Goal: Feedback & Contribution: Submit feedback/report problem

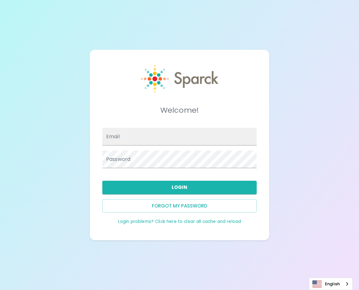
type input "[EMAIL_ADDRESS][DOMAIN_NAME]"
click at [291, 123] on div "Welcome! Email Password Login Forgot my password Login problems? Click here to …" at bounding box center [179, 145] width 359 height 290
click at [138, 136] on input "Email" at bounding box center [179, 137] width 154 height 18
type input "[EMAIL_ADDRESS][DOMAIN_NAME]"
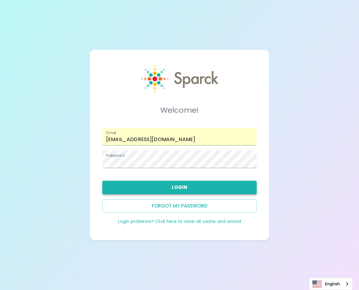
click at [166, 187] on button "Login" at bounding box center [179, 187] width 154 height 13
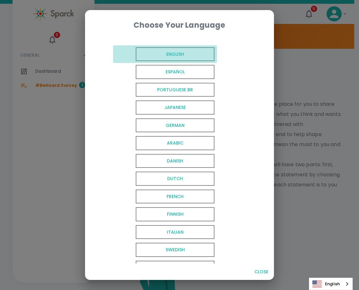
click at [182, 56] on span "English" at bounding box center [175, 54] width 79 height 14
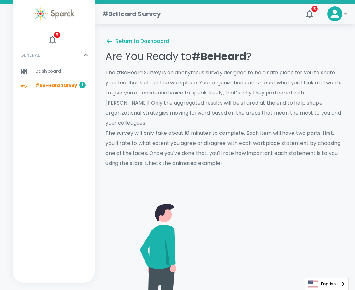
scroll to position [63, 0]
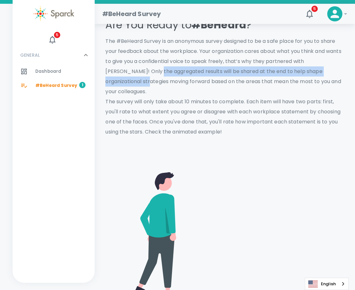
drag, startPoint x: 145, startPoint y: 73, endPoint x: 348, endPoint y: 72, distance: 203.0
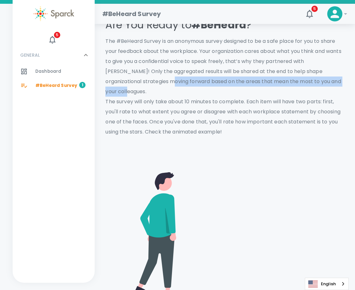
drag, startPoint x: 128, startPoint y: 86, endPoint x: 324, endPoint y: 82, distance: 195.7
click at [324, 82] on p "The #BeHeard Survey is an anonymous survey designed to be a safe place for you …" at bounding box center [224, 86] width 238 height 101
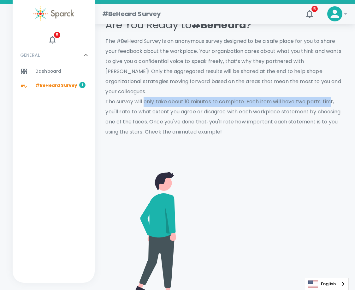
drag, startPoint x: 144, startPoint y: 96, endPoint x: 333, endPoint y: 89, distance: 188.6
click at [333, 89] on p "The #BeHeard Survey is an anonymous survey designed to be a safe place for you …" at bounding box center [224, 86] width 238 height 101
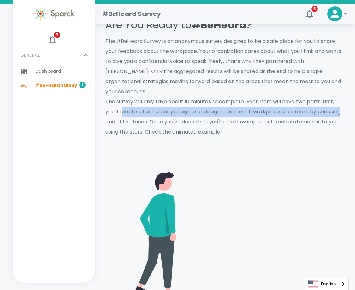
drag, startPoint x: 121, startPoint y: 103, endPoint x: 342, endPoint y: 101, distance: 220.9
click at [342, 101] on p "The #BeHeard Survey is an anonymous survey designed to be a safe place for you …" at bounding box center [224, 86] width 238 height 101
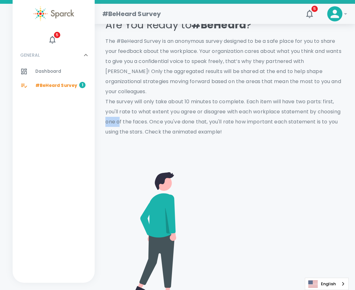
drag, startPoint x: 120, startPoint y: 111, endPoint x: 343, endPoint y: 106, distance: 223.2
click at [343, 106] on p "The #BeHeard Survey is an anonymous survey designed to be a safe place for you …" at bounding box center [224, 86] width 238 height 101
click at [195, 120] on p "The #BeHeard Survey is an anonymous survey designed to be a safe place for you …" at bounding box center [224, 86] width 238 height 101
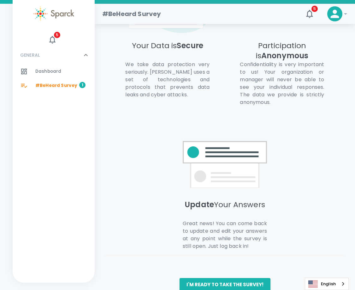
scroll to position [444, 0]
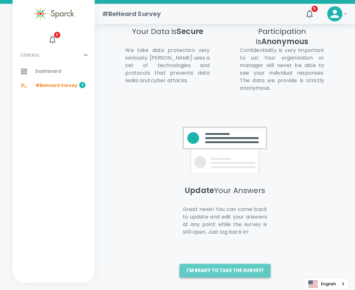
click at [225, 271] on button "I'm ready to take the survey!" at bounding box center [224, 270] width 91 height 13
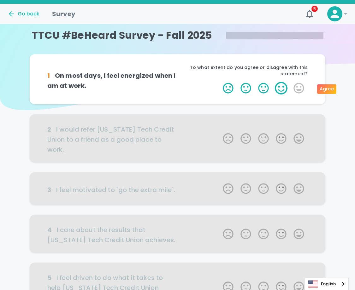
click at [277, 89] on label "4 Stars" at bounding box center [281, 88] width 18 height 13
click at [219, 82] on input "4 Stars" at bounding box center [219, 82] width 0 height 0
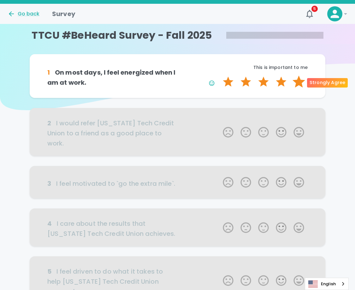
click at [304, 82] on label "5 Stars" at bounding box center [299, 82] width 18 height 13
click at [219, 76] on input "5 Stars" at bounding box center [219, 75] width 0 height 0
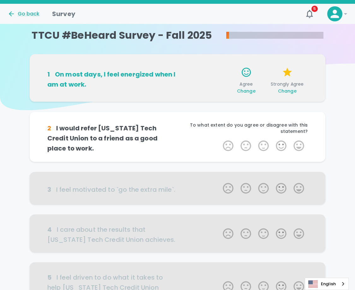
scroll to position [55, 0]
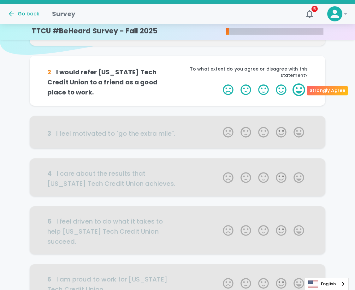
click at [302, 92] on label "5 Stars" at bounding box center [299, 90] width 18 height 13
click at [219, 84] on input "5 Stars" at bounding box center [219, 83] width 0 height 0
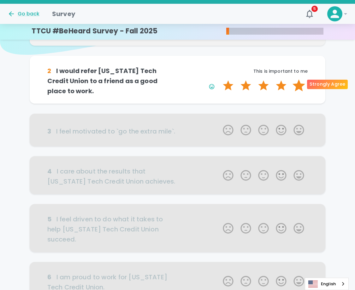
click at [303, 84] on label "5 Stars" at bounding box center [299, 85] width 18 height 13
click at [219, 79] on input "5 Stars" at bounding box center [219, 79] width 0 height 0
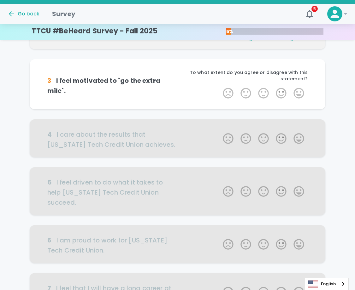
scroll to position [111, 0]
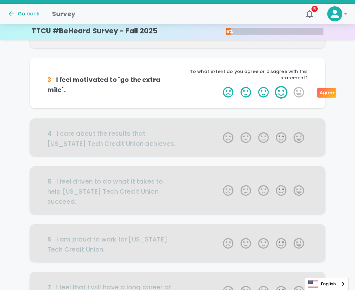
click at [282, 96] on label "4 Stars" at bounding box center [281, 92] width 18 height 13
click at [219, 86] on input "4 Stars" at bounding box center [219, 86] width 0 height 0
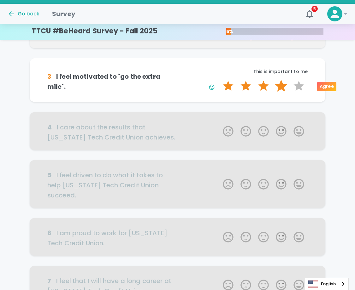
click at [280, 90] on label "4 Stars" at bounding box center [281, 86] width 18 height 13
click at [219, 80] on input "4 Stars" at bounding box center [219, 79] width 0 height 0
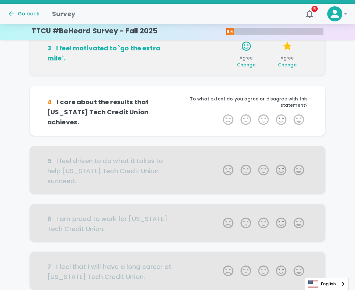
scroll to position [166, 0]
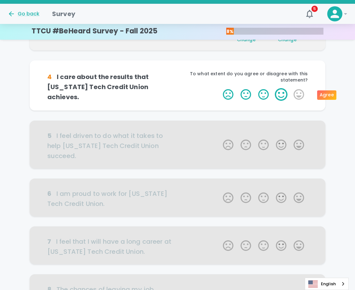
click at [281, 96] on label "4 Stars" at bounding box center [281, 94] width 18 height 13
click at [219, 88] on input "4 Stars" at bounding box center [219, 88] width 0 height 0
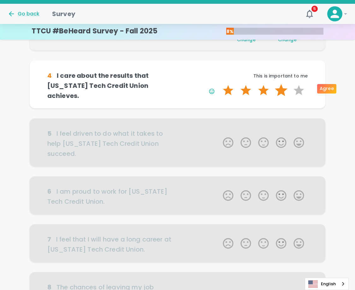
click at [279, 89] on label "4 Stars" at bounding box center [281, 90] width 18 height 13
click at [219, 84] on input "4 Stars" at bounding box center [219, 84] width 0 height 0
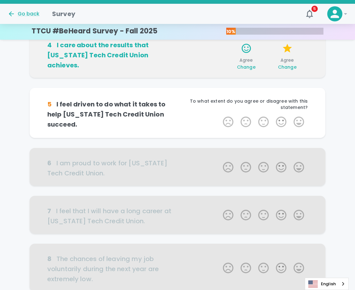
scroll to position [222, 0]
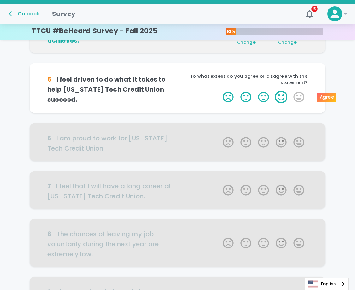
click at [279, 99] on label "4 Stars" at bounding box center [281, 97] width 18 height 13
click at [219, 91] on input "4 Stars" at bounding box center [219, 90] width 0 height 0
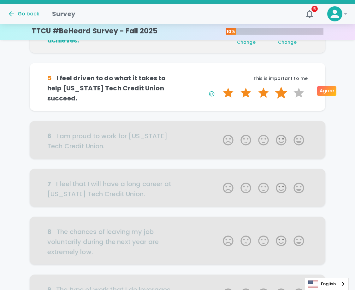
click at [281, 94] on label "4 Stars" at bounding box center [281, 93] width 18 height 13
click at [219, 87] on input "4 Stars" at bounding box center [219, 86] width 0 height 0
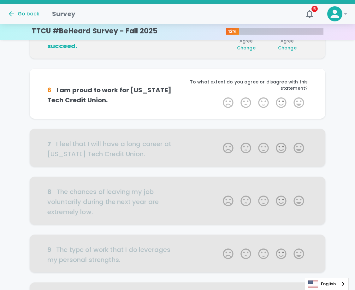
scroll to position [277, 0]
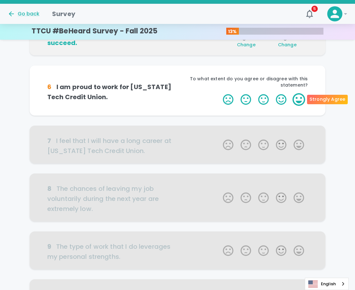
click at [299, 98] on label "5 Stars" at bounding box center [299, 99] width 18 height 13
click at [219, 93] on input "5 Stars" at bounding box center [219, 93] width 0 height 0
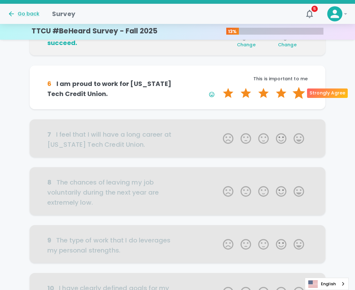
click at [298, 93] on label "5 Stars" at bounding box center [299, 93] width 18 height 13
click at [219, 87] on input "5 Stars" at bounding box center [219, 87] width 0 height 0
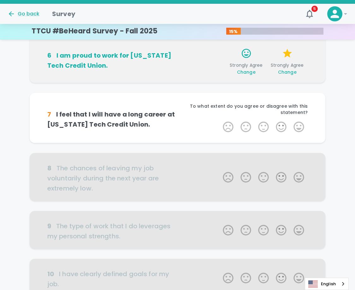
scroll to position [333, 0]
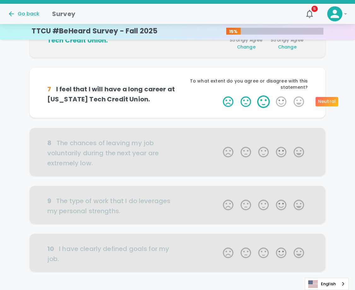
click at [259, 101] on label "3 Stars" at bounding box center [263, 101] width 18 height 13
click at [219, 95] on input "3 Stars" at bounding box center [219, 95] width 0 height 0
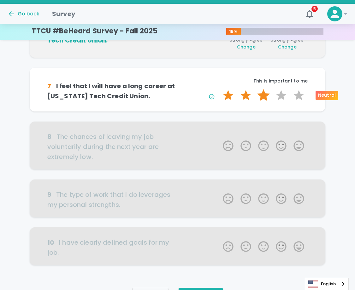
click at [262, 95] on label "3 Stars" at bounding box center [263, 95] width 18 height 13
click at [219, 89] on input "3 Stars" at bounding box center [219, 89] width 0 height 0
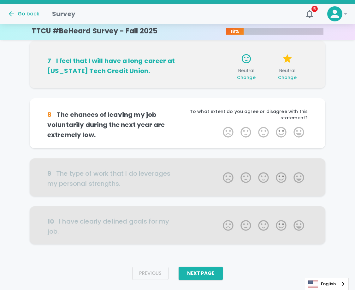
scroll to position [368, 0]
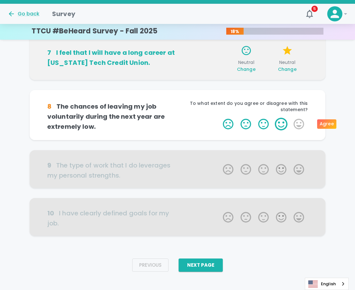
click at [274, 127] on label "4 Stars" at bounding box center [281, 124] width 18 height 13
click at [219, 118] on input "4 Stars" at bounding box center [219, 118] width 0 height 0
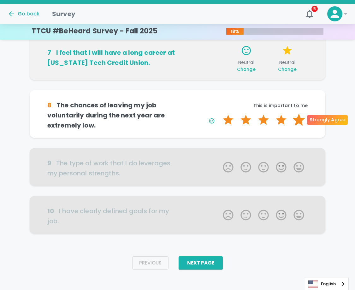
click at [293, 121] on label "5 Stars" at bounding box center [299, 120] width 18 height 13
click at [219, 114] on input "5 Stars" at bounding box center [219, 113] width 0 height 0
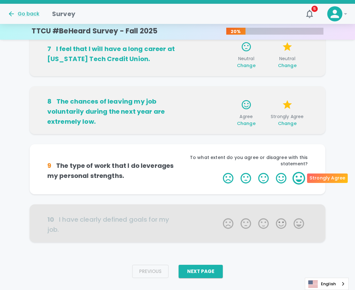
scroll to position [384, 0]
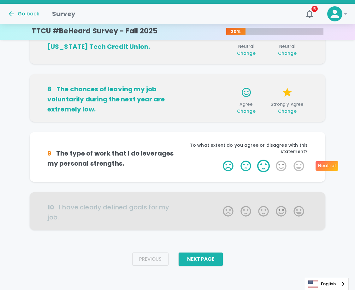
click at [257, 163] on label "3 Stars" at bounding box center [263, 166] width 18 height 13
click at [219, 160] on input "3 Stars" at bounding box center [219, 159] width 0 height 0
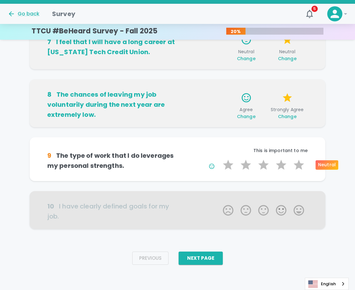
scroll to position [378, 0]
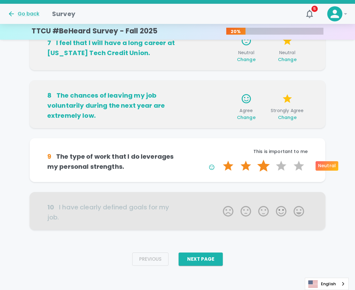
click at [260, 166] on label "3 Stars" at bounding box center [263, 166] width 18 height 13
click at [219, 160] on input "3 Stars" at bounding box center [219, 159] width 0 height 0
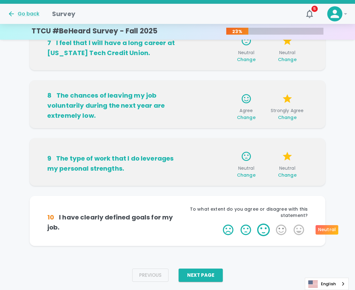
click at [261, 233] on label "3 Stars" at bounding box center [263, 230] width 18 height 13
click at [219, 224] on input "3 Stars" at bounding box center [219, 223] width 0 height 0
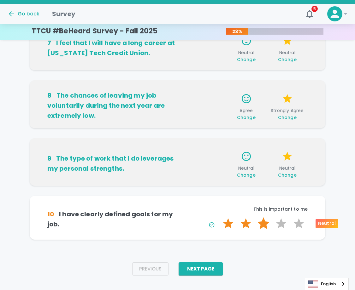
click at [263, 225] on label "3 Stars" at bounding box center [263, 223] width 18 height 13
click at [219, 217] on input "3 Stars" at bounding box center [219, 217] width 0 height 0
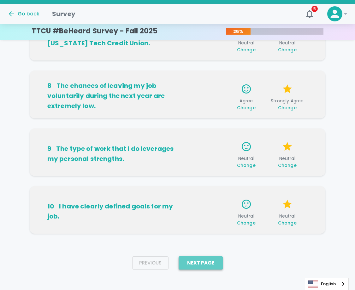
click at [219, 264] on button "Next Page" at bounding box center [200, 263] width 44 height 13
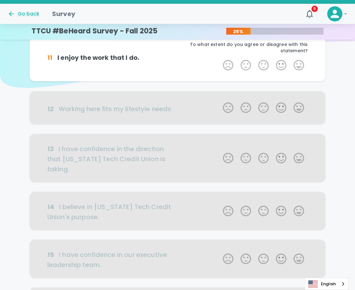
scroll to position [0, 0]
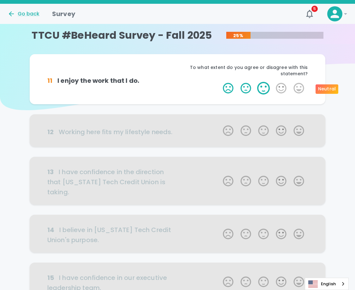
click at [264, 87] on label "3 Stars" at bounding box center [263, 88] width 18 height 13
click at [219, 82] on input "3 Stars" at bounding box center [219, 82] width 0 height 0
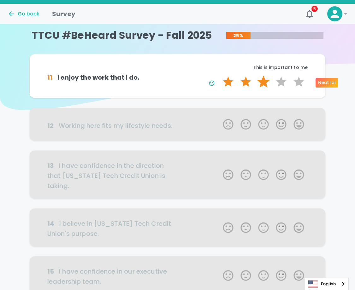
click at [261, 79] on label "3 Stars" at bounding box center [263, 82] width 18 height 13
click at [219, 76] on input "3 Stars" at bounding box center [219, 75] width 0 height 0
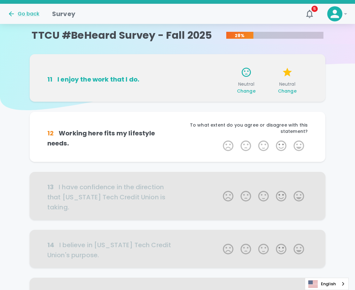
scroll to position [55, 0]
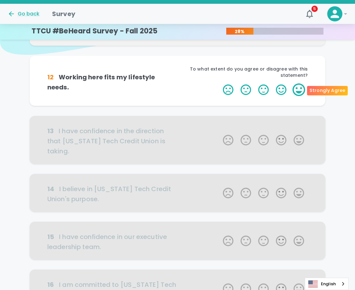
click at [292, 91] on label "5 Stars" at bounding box center [299, 90] width 18 height 13
click at [219, 84] on input "5 Stars" at bounding box center [219, 83] width 0 height 0
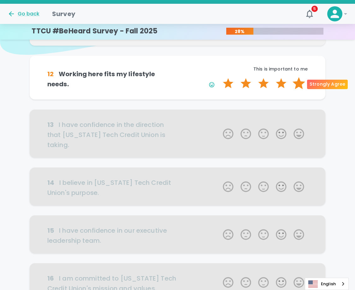
click at [294, 84] on label "5 Stars" at bounding box center [299, 83] width 18 height 13
click at [219, 77] on input "5 Stars" at bounding box center [219, 77] width 0 height 0
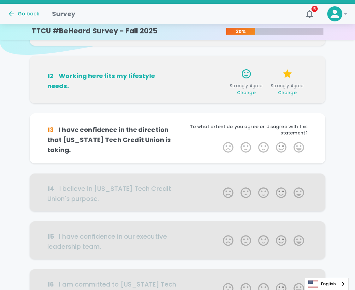
scroll to position [111, 0]
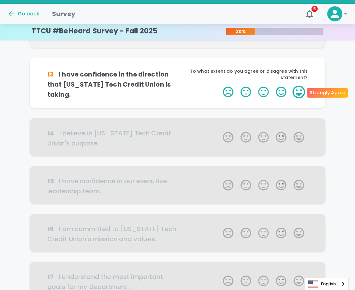
click at [295, 92] on label "5 Stars" at bounding box center [299, 92] width 18 height 13
click at [219, 86] on input "5 Stars" at bounding box center [219, 85] width 0 height 0
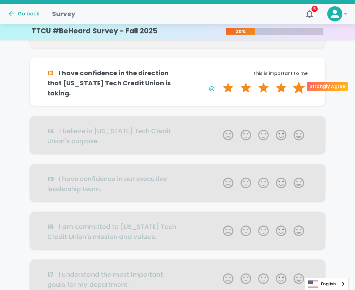
click at [294, 87] on label "5 Stars" at bounding box center [299, 88] width 18 height 13
click at [219, 82] on input "5 Stars" at bounding box center [219, 81] width 0 height 0
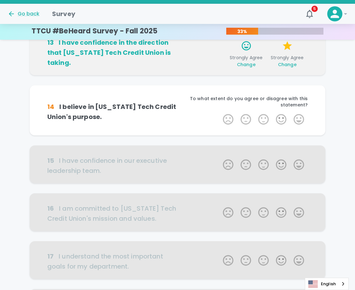
scroll to position [166, 0]
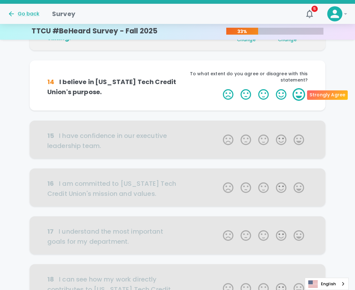
click at [298, 96] on label "5 Stars" at bounding box center [299, 94] width 18 height 13
click at [219, 88] on input "5 Stars" at bounding box center [219, 88] width 0 height 0
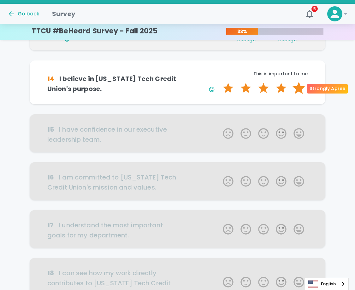
click at [296, 87] on label "5 Stars" at bounding box center [299, 88] width 18 height 13
click at [219, 82] on input "5 Stars" at bounding box center [219, 82] width 0 height 0
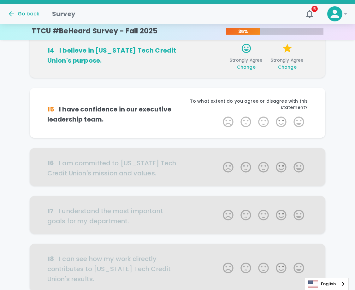
scroll to position [222, 0]
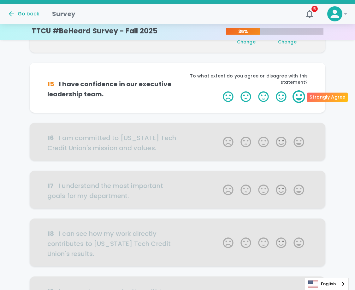
click at [297, 97] on label "5 Stars" at bounding box center [299, 96] width 18 height 13
click at [219, 90] on input "5 Stars" at bounding box center [219, 90] width 0 height 0
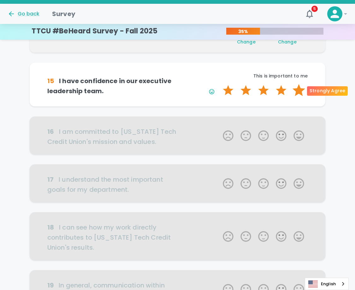
click at [295, 92] on label "5 Stars" at bounding box center [299, 90] width 18 height 13
click at [219, 84] on input "5 Stars" at bounding box center [219, 84] width 0 height 0
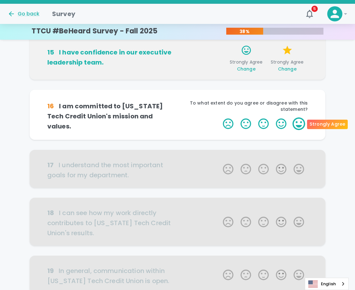
scroll to position [277, 0]
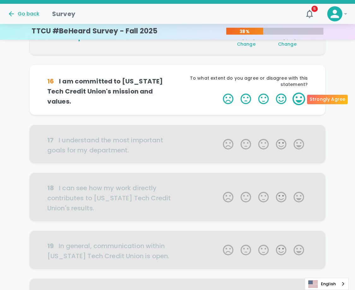
click at [296, 101] on label "5 Stars" at bounding box center [299, 99] width 18 height 13
click at [219, 93] on input "5 Stars" at bounding box center [219, 92] width 0 height 0
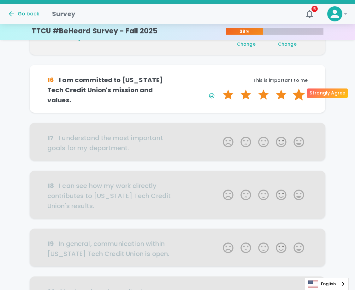
click at [297, 94] on label "5 Stars" at bounding box center [299, 95] width 18 height 13
click at [219, 89] on input "5 Stars" at bounding box center [219, 88] width 0 height 0
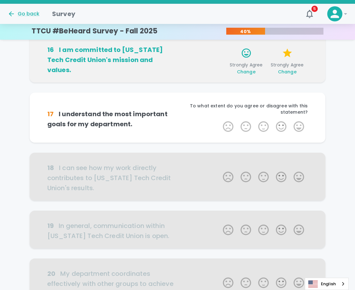
scroll to position [333, 0]
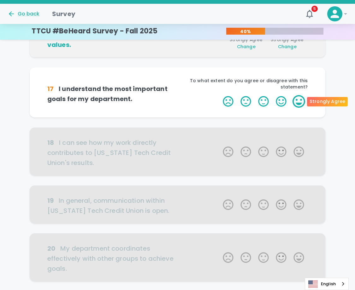
click at [295, 101] on label "5 Stars" at bounding box center [299, 101] width 18 height 13
click at [219, 95] on input "5 Stars" at bounding box center [219, 95] width 0 height 0
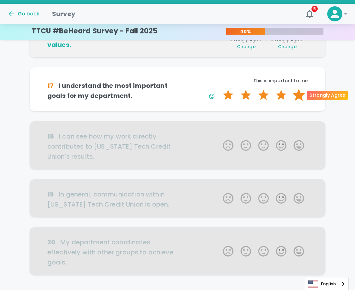
click at [294, 95] on label "5 Stars" at bounding box center [299, 95] width 18 height 13
click at [219, 89] on input "5 Stars" at bounding box center [219, 89] width 0 height 0
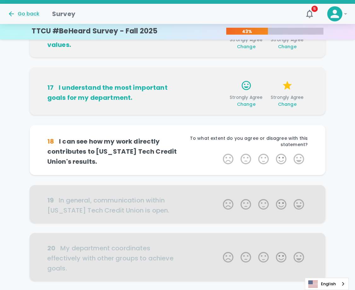
scroll to position [378, 0]
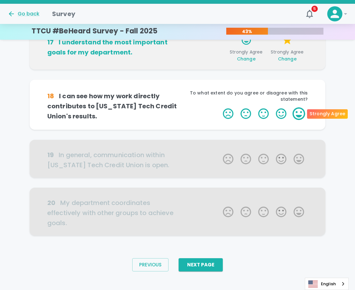
click at [296, 115] on label "5 Stars" at bounding box center [299, 113] width 18 height 13
click at [219, 107] on input "5 Stars" at bounding box center [219, 107] width 0 height 0
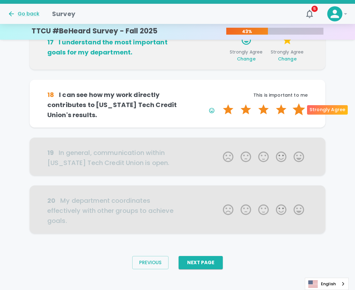
click at [296, 108] on label "5 Stars" at bounding box center [299, 109] width 18 height 13
click at [219, 103] on input "5 Stars" at bounding box center [219, 103] width 0 height 0
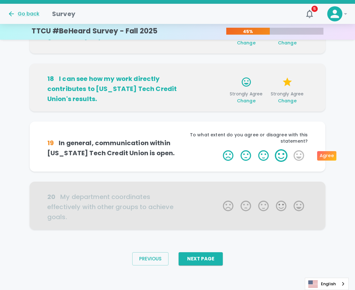
click at [281, 154] on label "4 Stars" at bounding box center [281, 155] width 18 height 13
click at [219, 149] on input "4 Stars" at bounding box center [219, 149] width 0 height 0
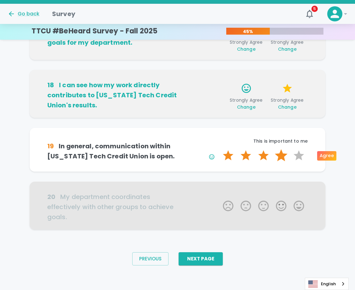
click at [283, 156] on label "4 Stars" at bounding box center [281, 155] width 18 height 13
click at [219, 149] on input "4 Stars" at bounding box center [219, 149] width 0 height 0
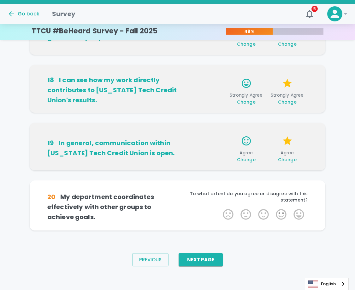
scroll to position [394, 0]
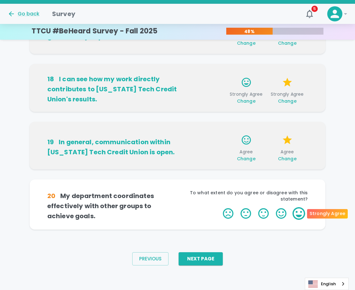
click at [302, 216] on label "5 Stars" at bounding box center [299, 213] width 18 height 13
click at [219, 207] on input "5 Stars" at bounding box center [219, 207] width 0 height 0
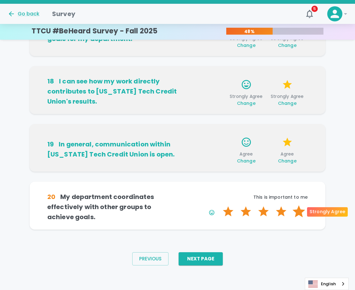
click at [302, 207] on label "5 Stars" at bounding box center [299, 211] width 18 height 13
click at [219, 205] on input "5 Stars" at bounding box center [219, 205] width 0 height 0
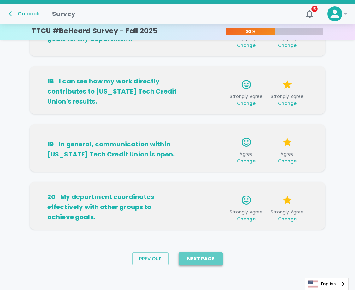
click at [204, 256] on button "Next Page" at bounding box center [200, 258] width 44 height 13
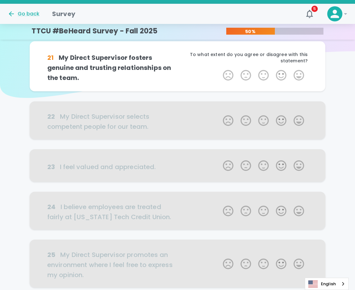
scroll to position [0, 0]
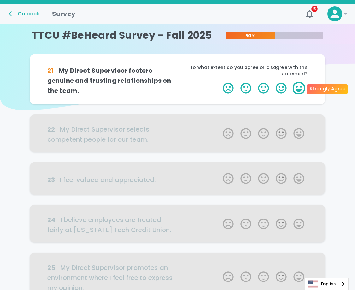
click at [297, 88] on label "5 Stars" at bounding box center [299, 88] width 18 height 13
click at [219, 82] on input "5 Stars" at bounding box center [219, 82] width 0 height 0
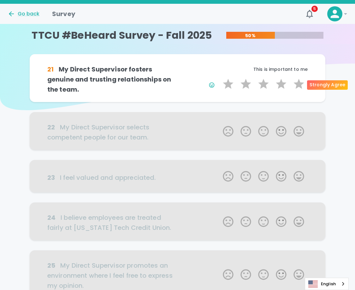
click at [297, 88] on label "5 Stars" at bounding box center [299, 84] width 18 height 13
click at [219, 78] on input "5 Stars" at bounding box center [219, 78] width 0 height 0
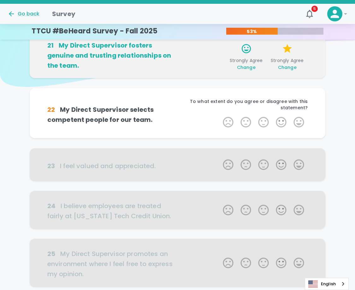
scroll to position [55, 0]
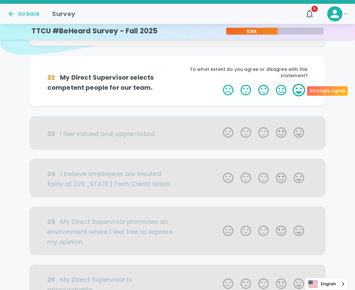
click at [296, 92] on label "5 Stars" at bounding box center [299, 90] width 18 height 13
click at [219, 84] on input "5 Stars" at bounding box center [219, 84] width 0 height 0
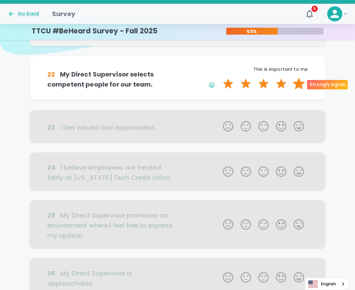
click at [296, 87] on label "5 Stars" at bounding box center [299, 84] width 18 height 13
click at [219, 78] on input "5 Stars" at bounding box center [219, 77] width 0 height 0
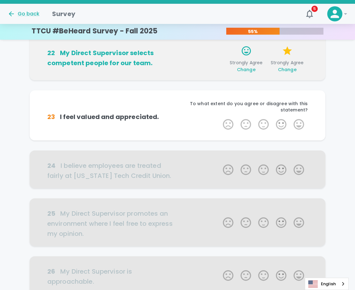
scroll to position [111, 0]
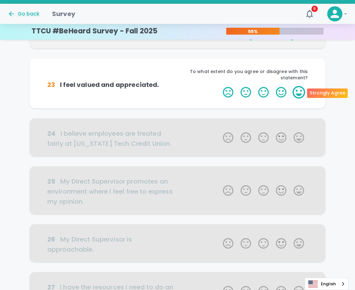
click at [297, 96] on label "5 Stars" at bounding box center [299, 92] width 18 height 13
click at [219, 86] on input "5 Stars" at bounding box center [219, 86] width 0 height 0
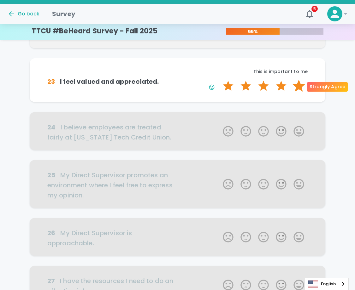
click at [296, 87] on label "5 Stars" at bounding box center [299, 86] width 18 height 13
click at [219, 80] on input "5 Stars" at bounding box center [219, 79] width 0 height 0
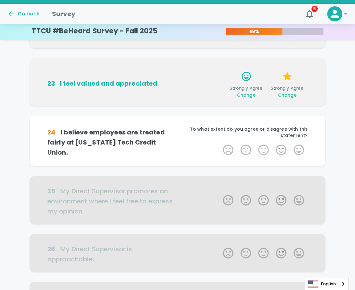
scroll to position [166, 0]
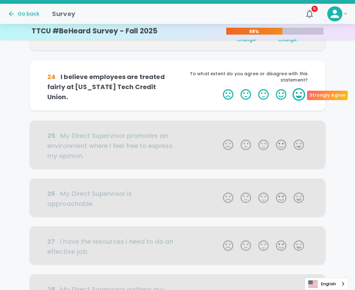
click at [299, 98] on label "5 Stars" at bounding box center [299, 94] width 18 height 13
click at [219, 88] on input "5 Stars" at bounding box center [219, 88] width 0 height 0
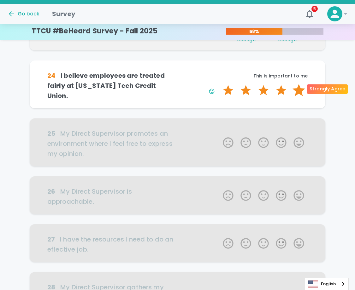
click at [297, 92] on label "5 Stars" at bounding box center [299, 90] width 18 height 13
click at [219, 84] on input "5 Stars" at bounding box center [219, 84] width 0 height 0
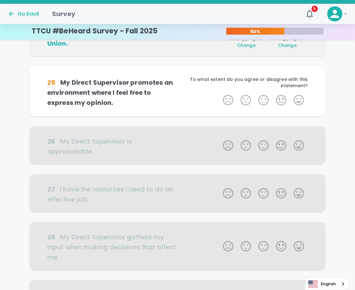
scroll to position [222, 0]
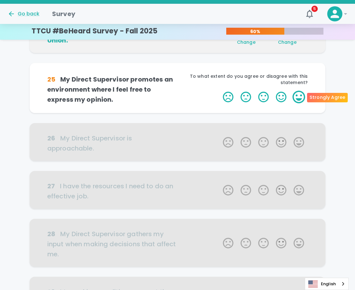
click at [300, 96] on label "5 Stars" at bounding box center [299, 97] width 18 height 13
click at [219, 91] on input "5 Stars" at bounding box center [219, 90] width 0 height 0
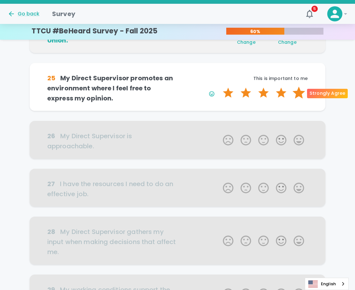
click at [300, 90] on label "5 Stars" at bounding box center [299, 93] width 18 height 13
click at [219, 87] on input "5 Stars" at bounding box center [219, 86] width 0 height 0
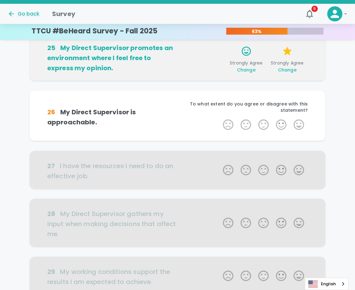
scroll to position [277, 0]
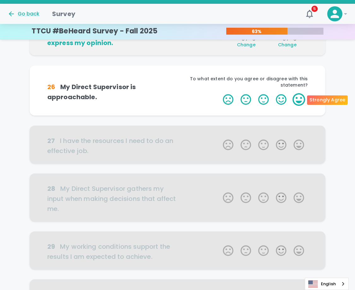
click at [298, 104] on label "5 Stars" at bounding box center [299, 99] width 18 height 13
click at [219, 93] on input "5 Stars" at bounding box center [219, 93] width 0 height 0
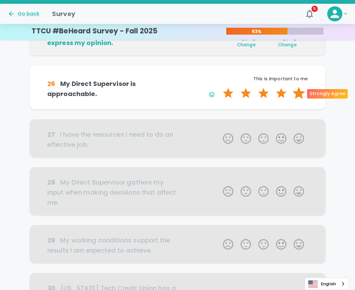
click at [297, 92] on label "5 Stars" at bounding box center [299, 93] width 18 height 13
click at [219, 87] on input "5 Stars" at bounding box center [219, 87] width 0 height 0
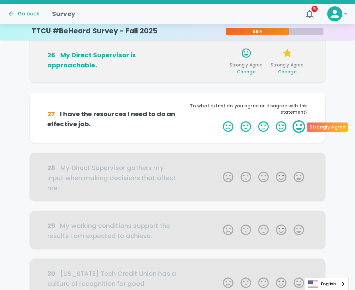
scroll to position [333, 0]
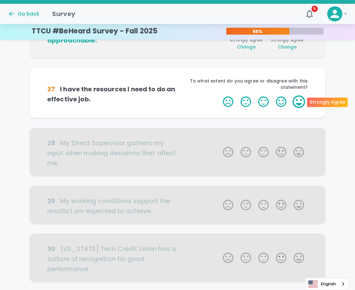
click at [296, 105] on label "5 Stars" at bounding box center [299, 101] width 18 height 13
click at [219, 95] on input "5 Stars" at bounding box center [219, 95] width 0 height 0
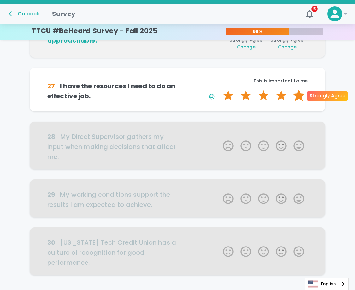
click at [298, 97] on label "5 Stars" at bounding box center [299, 95] width 18 height 13
click at [219, 89] on input "5 Stars" at bounding box center [219, 89] width 0 height 0
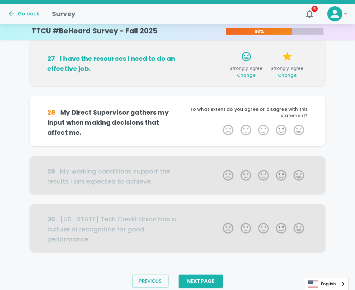
scroll to position [379, 0]
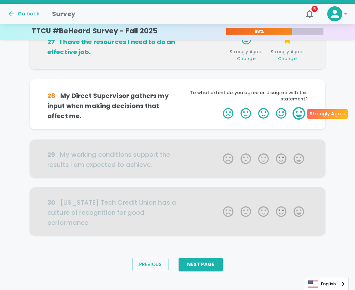
click at [292, 114] on label "5 Stars" at bounding box center [299, 113] width 18 height 13
click at [219, 107] on input "5 Stars" at bounding box center [219, 107] width 0 height 0
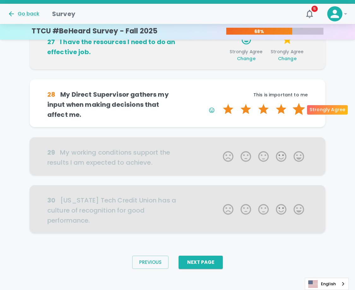
click at [299, 109] on label "5 Stars" at bounding box center [299, 109] width 18 height 13
click at [219, 103] on input "5 Stars" at bounding box center [219, 103] width 0 height 0
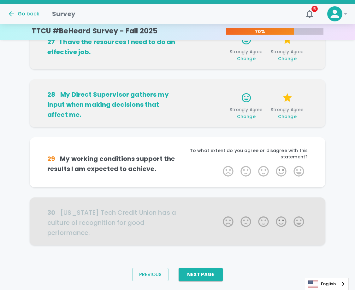
scroll to position [383, 0]
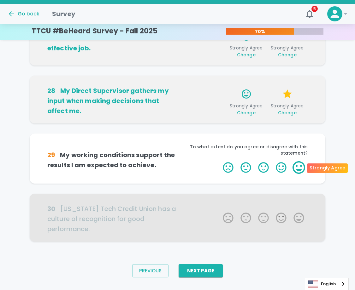
click at [298, 167] on label "5 Stars" at bounding box center [299, 167] width 18 height 13
click at [219, 161] on input "5 Stars" at bounding box center [219, 161] width 0 height 0
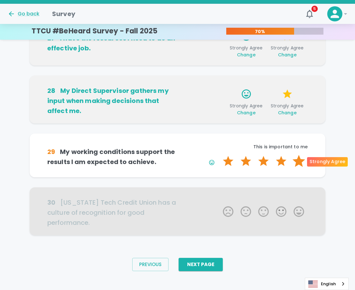
click at [298, 162] on label "5 Stars" at bounding box center [299, 161] width 18 height 13
click at [219, 155] on input "5 Stars" at bounding box center [219, 155] width 0 height 0
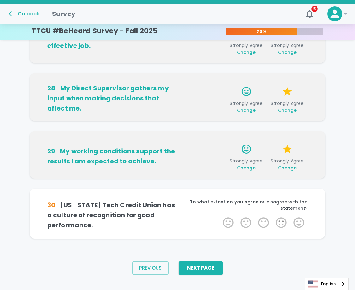
scroll to position [389, 0]
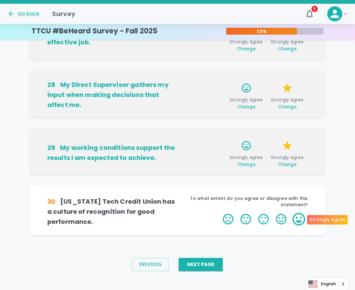
click at [297, 220] on label "5 Stars" at bounding box center [299, 219] width 18 height 13
click at [219, 213] on input "5 Stars" at bounding box center [219, 213] width 0 height 0
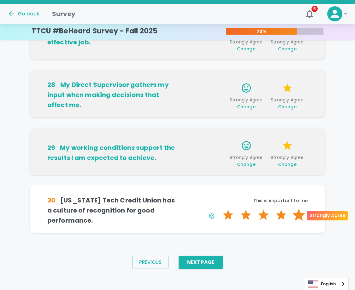
click at [297, 214] on label "5 Stars" at bounding box center [299, 215] width 18 height 13
click at [219, 209] on input "5 Stars" at bounding box center [219, 209] width 0 height 0
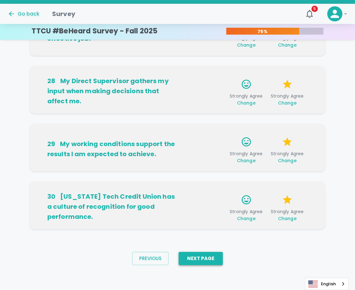
click at [218, 257] on button "Next Page" at bounding box center [200, 258] width 44 height 13
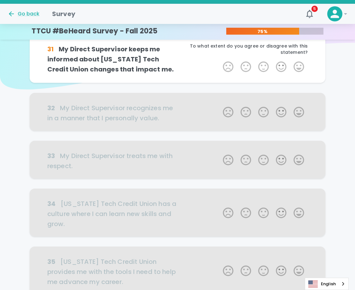
scroll to position [0, 0]
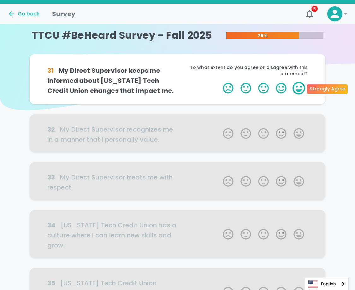
click at [299, 85] on label "5 Stars" at bounding box center [299, 88] width 18 height 13
click at [219, 82] on input "5 Stars" at bounding box center [219, 82] width 0 height 0
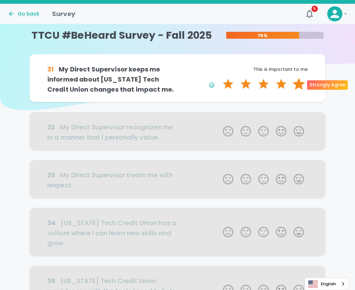
click at [299, 86] on label "5 Stars" at bounding box center [299, 84] width 18 height 13
click at [219, 78] on input "5 Stars" at bounding box center [219, 78] width 0 height 0
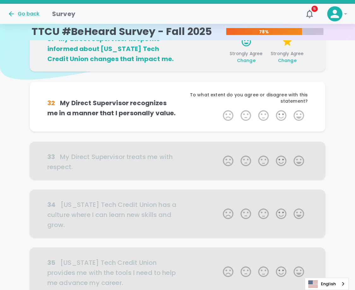
scroll to position [55, 0]
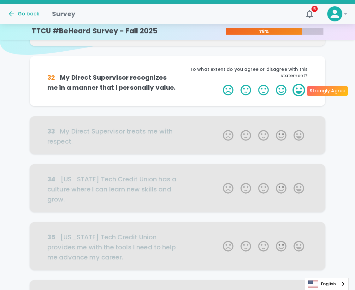
click at [300, 87] on label "5 Stars" at bounding box center [299, 90] width 18 height 13
click at [219, 84] on input "5 Stars" at bounding box center [219, 84] width 0 height 0
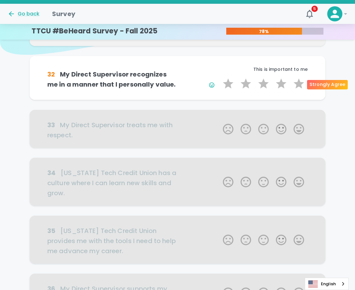
click at [300, 87] on label "5 Stars" at bounding box center [299, 84] width 18 height 13
click at [219, 78] on input "5 Stars" at bounding box center [219, 77] width 0 height 0
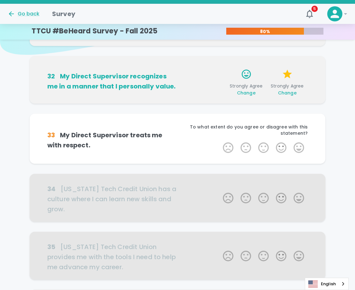
scroll to position [111, 0]
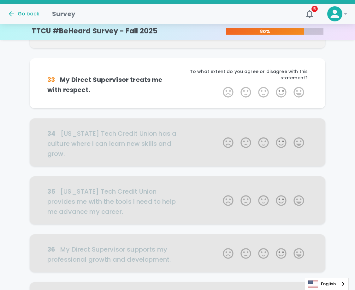
click at [300, 87] on label "5 Stars" at bounding box center [299, 92] width 18 height 13
click at [219, 86] on input "5 Stars" at bounding box center [219, 86] width 0 height 0
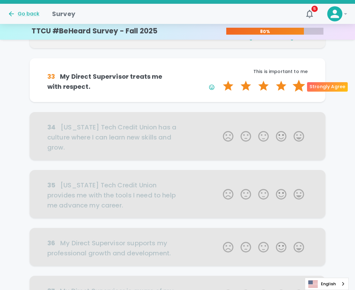
click at [298, 87] on label "5 Stars" at bounding box center [299, 86] width 18 height 13
click at [219, 80] on input "5 Stars" at bounding box center [219, 79] width 0 height 0
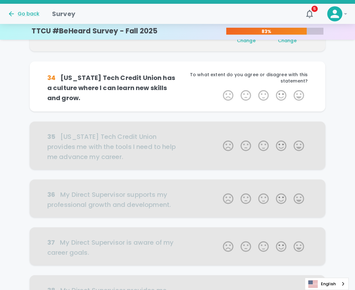
scroll to position [166, 0]
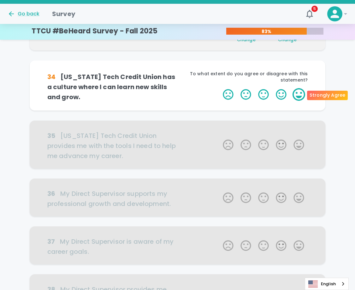
click at [295, 95] on label "5 Stars" at bounding box center [299, 94] width 18 height 13
click at [219, 88] on input "5 Stars" at bounding box center [219, 88] width 0 height 0
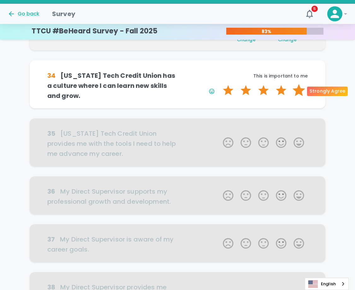
click at [295, 90] on label "5 Stars" at bounding box center [299, 90] width 18 height 13
click at [219, 84] on input "5 Stars" at bounding box center [219, 84] width 0 height 0
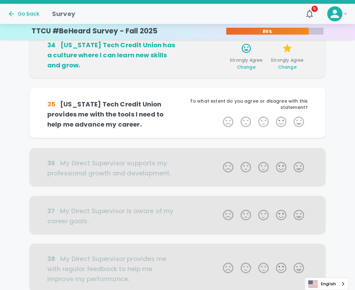
scroll to position [222, 0]
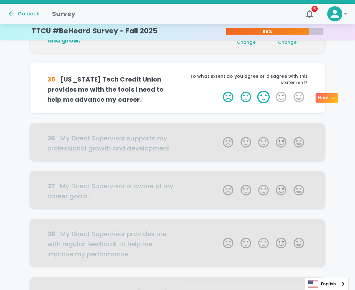
click at [267, 98] on label "3 Stars" at bounding box center [263, 97] width 18 height 13
click at [219, 91] on input "3 Stars" at bounding box center [219, 90] width 0 height 0
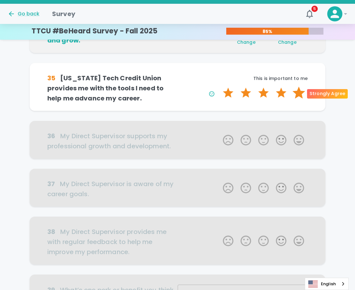
click at [297, 93] on label "5 Stars" at bounding box center [299, 93] width 18 height 13
click at [219, 87] on input "5 Stars" at bounding box center [219, 86] width 0 height 0
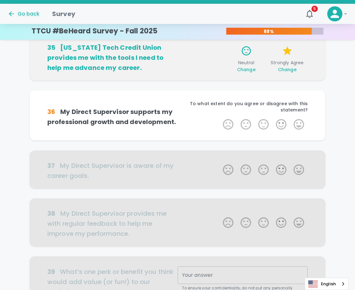
scroll to position [277, 0]
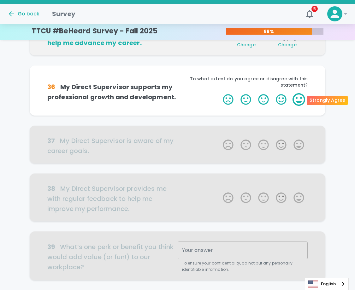
click at [295, 100] on label "5 Stars" at bounding box center [299, 99] width 18 height 13
click at [219, 93] on input "5 Stars" at bounding box center [219, 93] width 0 height 0
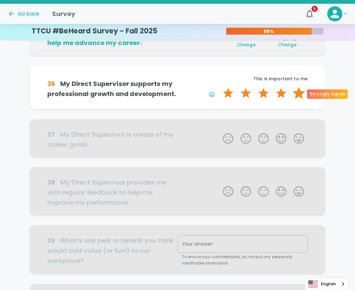
click at [294, 94] on label "5 Stars" at bounding box center [299, 93] width 18 height 13
click at [219, 87] on input "5 Stars" at bounding box center [219, 87] width 0 height 0
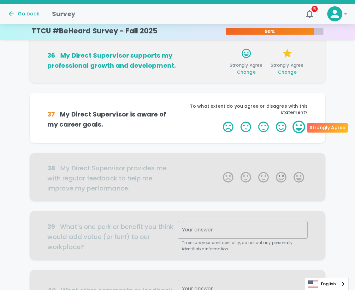
scroll to position [333, 0]
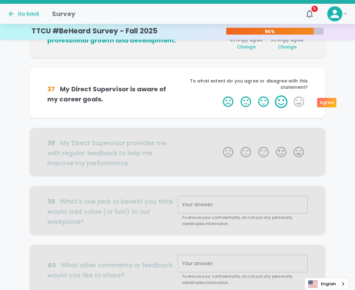
click at [276, 103] on label "4 Stars" at bounding box center [281, 101] width 18 height 13
click at [219, 95] on input "4 Stars" at bounding box center [219, 95] width 0 height 0
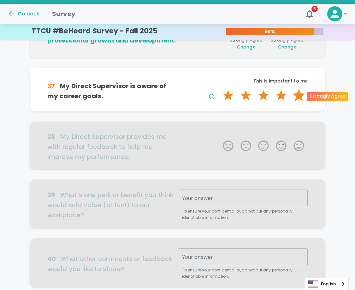
click at [304, 95] on label "5 Stars" at bounding box center [299, 95] width 18 height 13
click at [219, 89] on input "5 Stars" at bounding box center [219, 89] width 0 height 0
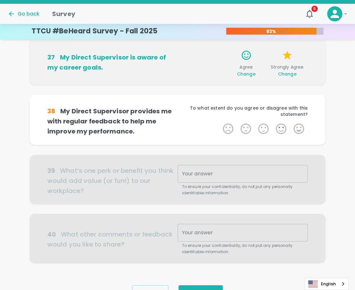
scroll to position [388, 0]
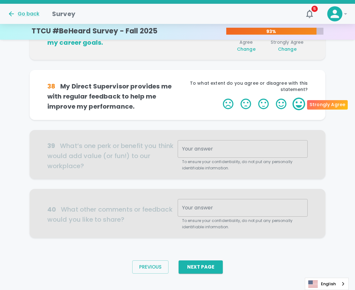
click at [295, 105] on label "5 Stars" at bounding box center [299, 104] width 18 height 13
click at [219, 98] on input "5 Stars" at bounding box center [219, 97] width 0 height 0
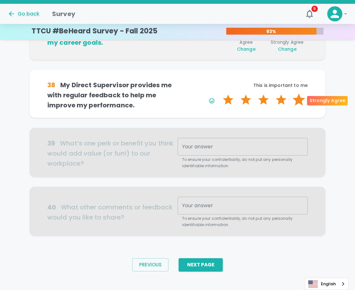
click at [297, 101] on label "5 Stars" at bounding box center [299, 100] width 18 height 13
click at [219, 94] on input "5 Stars" at bounding box center [219, 93] width 0 height 0
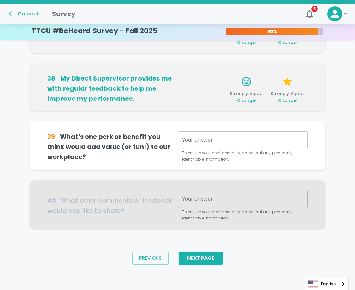
click at [268, 139] on textarea "Your answer" at bounding box center [242, 140] width 121 height 7
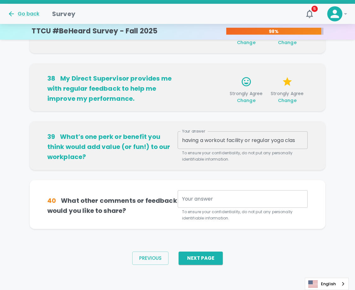
click at [296, 145] on div "having a workout facility or regular yoga clas x Your answer" at bounding box center [242, 140] width 130 height 18
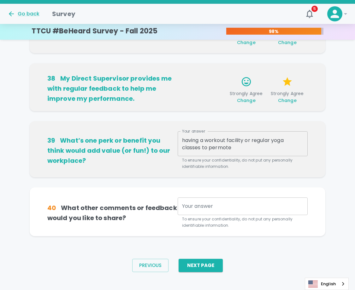
drag, startPoint x: 218, startPoint y: 152, endPoint x: 218, endPoint y: 149, distance: 3.5
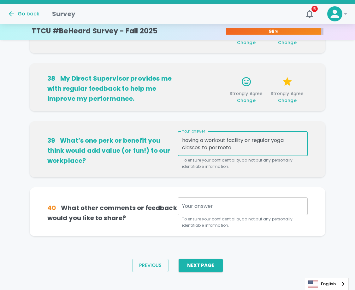
drag, startPoint x: 218, startPoint y: 149, endPoint x: 272, endPoint y: 149, distance: 53.6
click at [272, 149] on textarea "having a workout facility or regular yoga classes to permote" at bounding box center [242, 144] width 121 height 14
drag, startPoint x: 251, startPoint y: 147, endPoint x: 210, endPoint y: 146, distance: 41.6
click at [210, 146] on textarea "having a workout facility or regular yoga classes to permote" at bounding box center [242, 144] width 121 height 14
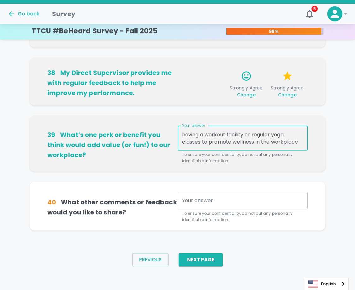
scroll to position [402, 0]
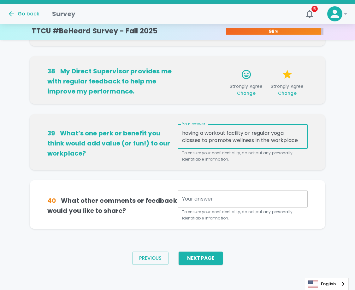
click at [206, 201] on textarea "Your answer" at bounding box center [242, 198] width 121 height 7
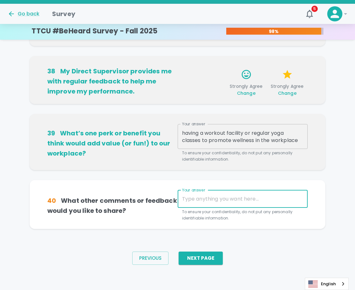
click at [232, 143] on textarea "having a workout facility or regular yoga classes to promote wellness in the wo…" at bounding box center [242, 137] width 121 height 14
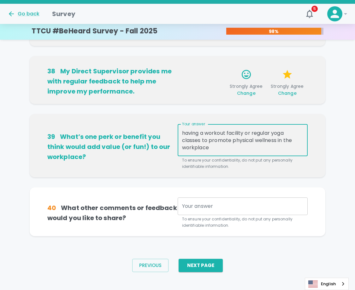
type textarea "having a workout facility or regular yoga classes to promote physical wellness …"
click at [234, 203] on textarea "Your answer" at bounding box center [242, 206] width 121 height 7
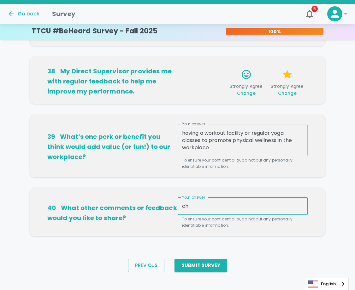
type textarea "c"
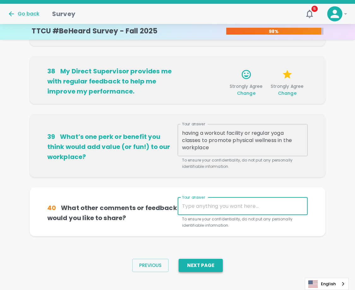
click at [211, 265] on button "Next Page" at bounding box center [200, 265] width 44 height 13
click at [243, 207] on textarea "Your answer" at bounding box center [242, 206] width 121 height 7
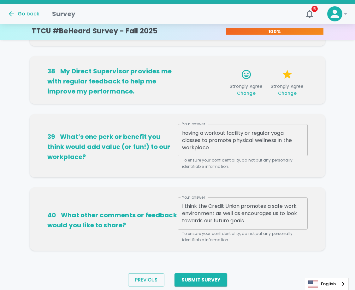
click at [263, 220] on textarea "I think the Credit Union promotes a safe work environment as well as encourages…" at bounding box center [242, 214] width 121 height 22
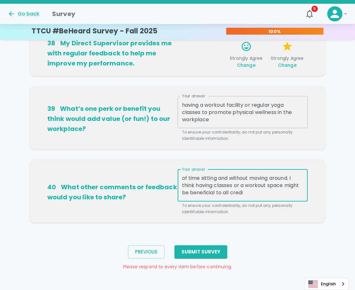
scroll to position [29, 0]
type textarea "I think the Credit Union promotes a safe work environment as well as encourages…"
click at [210, 250] on button "Submit Survey" at bounding box center [200, 252] width 53 height 13
